Goal: Information Seeking & Learning: Learn about a topic

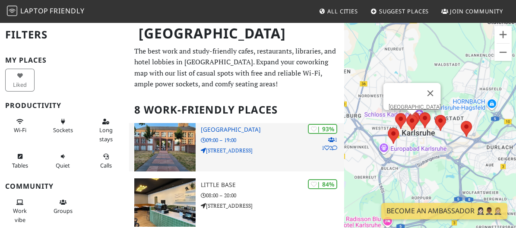
scroll to position [43, 0]
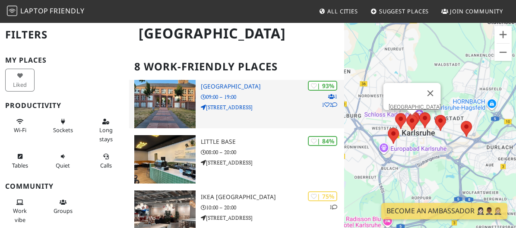
click at [216, 87] on h3 "[GEOGRAPHIC_DATA]" at bounding box center [272, 86] width 143 height 7
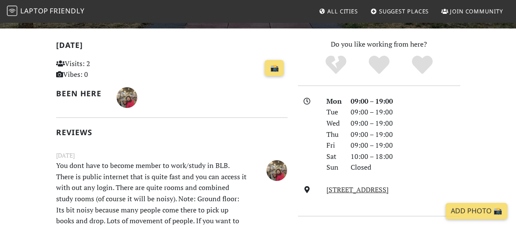
scroll to position [259, 0]
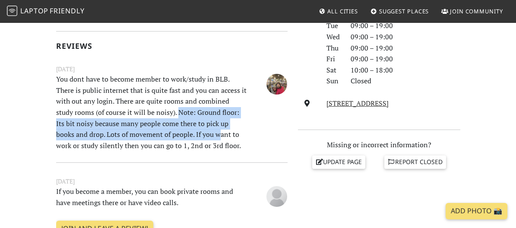
drag, startPoint x: 19, startPoint y: 115, endPoint x: 188, endPoint y: 126, distance: 168.9
click at [189, 125] on p "You dont have to become member to work/study in BLB. There is public internet t…" at bounding box center [152, 112] width 202 height 77
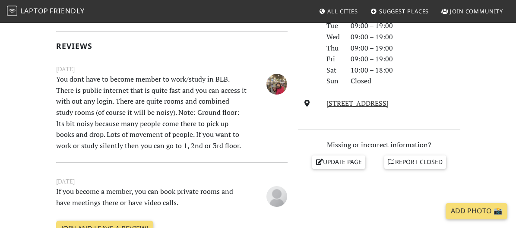
click at [141, 136] on p "You dont have to become member to work/study in BLB. There is public internet t…" at bounding box center [152, 112] width 202 height 77
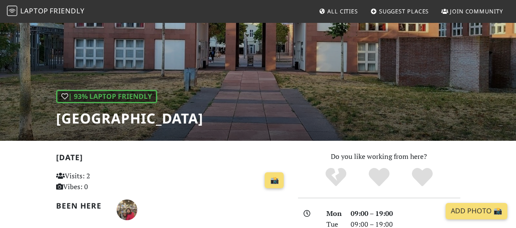
scroll to position [0, 0]
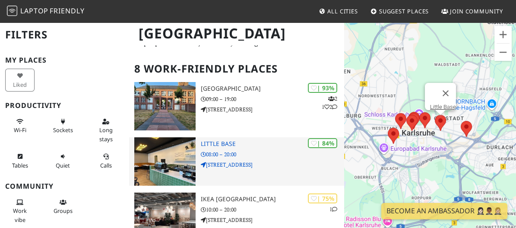
scroll to position [52, 0]
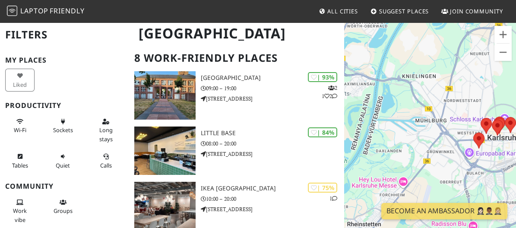
drag, startPoint x: 368, startPoint y: 88, endPoint x: 484, endPoint y: 94, distance: 116.4
click at [486, 92] on div "Gezinmek için ok tuşlarına basın." at bounding box center [430, 136] width 172 height 228
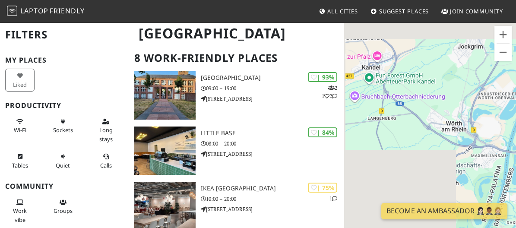
drag, startPoint x: 401, startPoint y: 88, endPoint x: 429, endPoint y: 167, distance: 83.4
click at [429, 167] on div "Gezinmek için ok tuşlarına basın." at bounding box center [430, 136] width 172 height 228
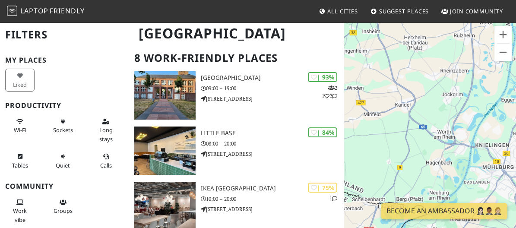
drag, startPoint x: 423, startPoint y: 94, endPoint x: 423, endPoint y: 105, distance: 11.2
click at [423, 105] on div "Gezinmek için ok tuşlarına basın." at bounding box center [430, 136] width 172 height 228
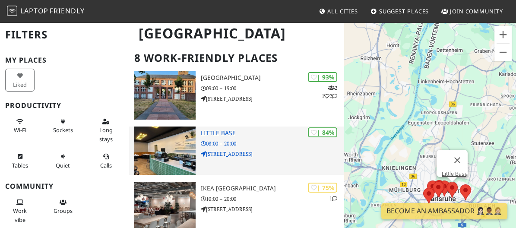
click at [223, 136] on h3 "Little Base" at bounding box center [272, 133] width 143 height 7
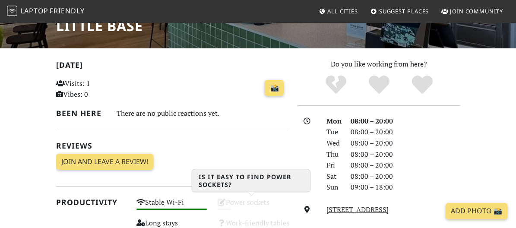
scroll to position [74, 0]
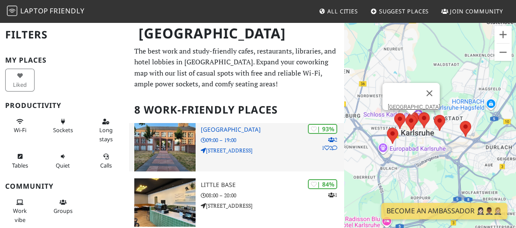
click at [221, 131] on h3 "Baden State Library" at bounding box center [272, 129] width 143 height 7
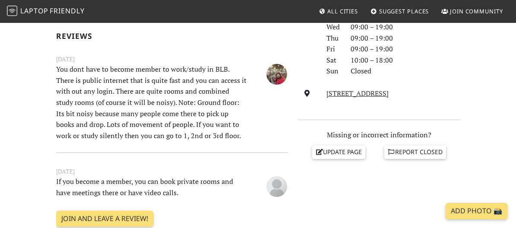
scroll to position [259, 0]
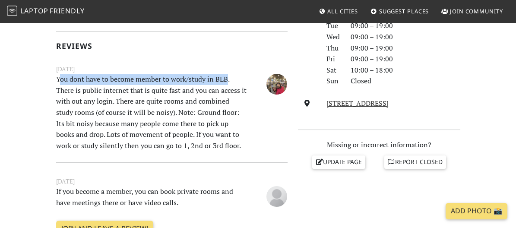
drag, startPoint x: 21, startPoint y: 77, endPoint x: 185, endPoint y: 80, distance: 163.8
click at [185, 80] on p "You dont have to become member to work/study in BLB. There is public internet t…" at bounding box center [152, 112] width 202 height 77
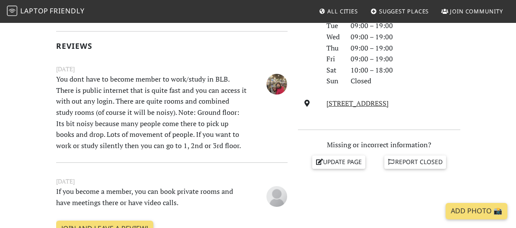
click at [227, 81] on p "You dont have to become member to work/study in BLB. There is public internet t…" at bounding box center [152, 112] width 202 height 77
click at [210, 67] on small "[DATE]" at bounding box center [172, 69] width 242 height 10
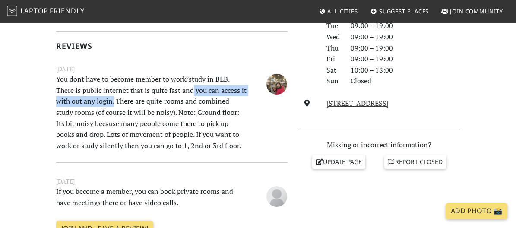
drag, startPoint x: 219, startPoint y: 90, endPoint x: 107, endPoint y: 89, distance: 111.9
click at [107, 89] on p "You dont have to become member to work/study in BLB. There is public internet t…" at bounding box center [152, 112] width 202 height 77
click at [202, 89] on p "You dont have to become member to work/study in BLB. There is public internet t…" at bounding box center [152, 112] width 202 height 77
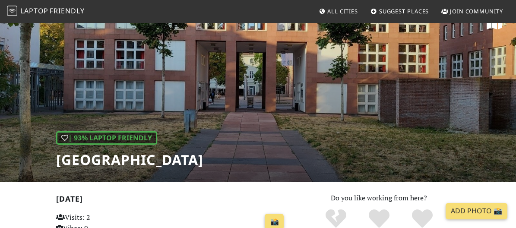
scroll to position [0, 0]
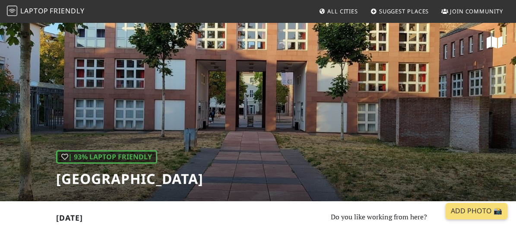
drag, startPoint x: 89, startPoint y: 172, endPoint x: 11, endPoint y: 170, distance: 77.8
click at [11, 170] on div "| 93% Laptop Friendly [GEOGRAPHIC_DATA]" at bounding box center [258, 112] width 516 height 180
